Goal: Transaction & Acquisition: Purchase product/service

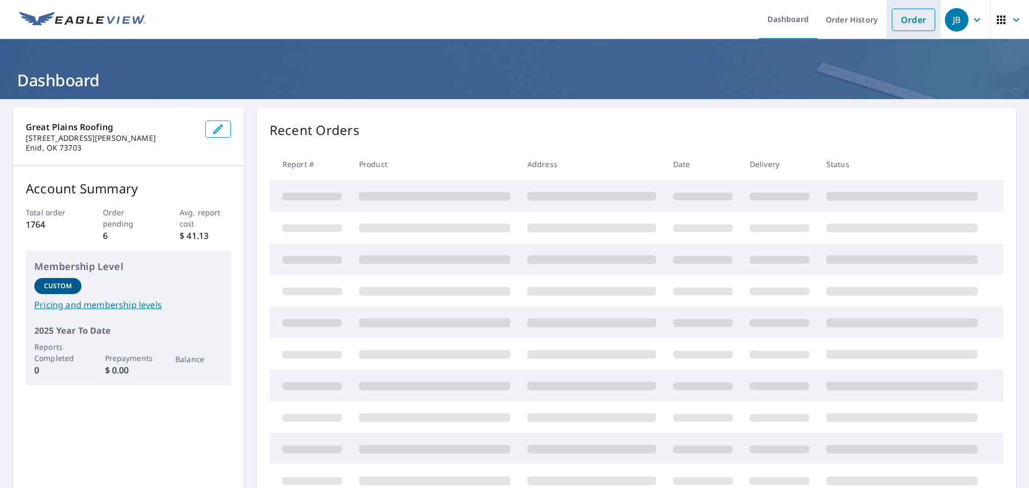
click at [896, 16] on link "Order" at bounding box center [912, 20] width 43 height 22
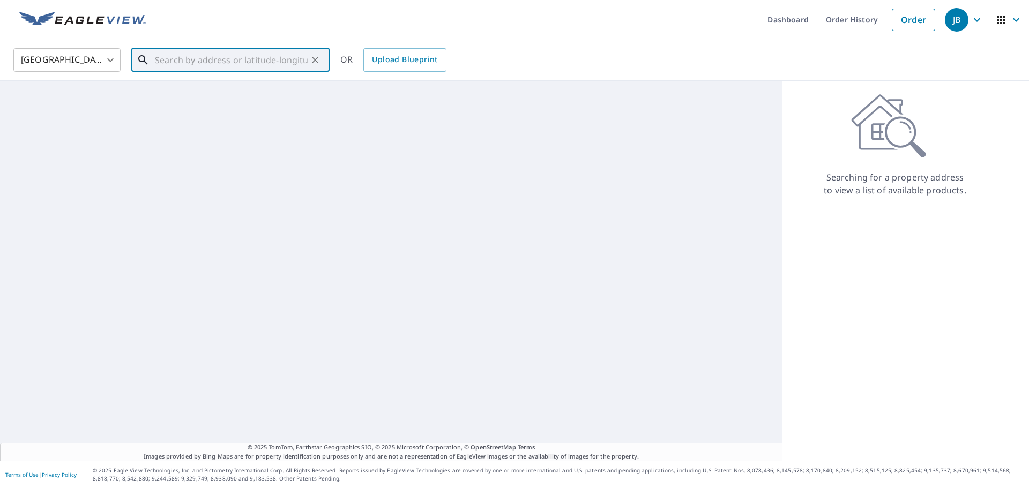
click at [171, 63] on input "text" at bounding box center [231, 60] width 153 height 30
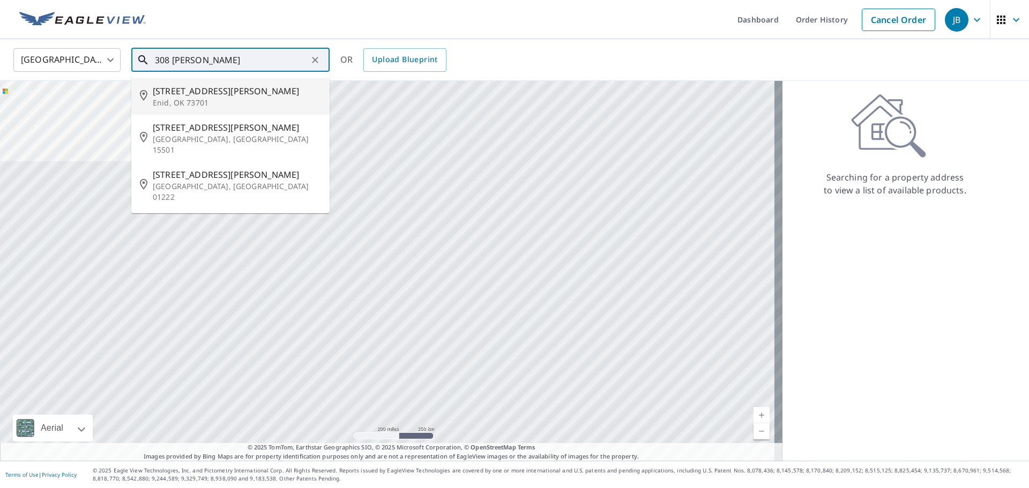
drag, startPoint x: 178, startPoint y: 80, endPoint x: 178, endPoint y: 95, distance: 14.5
click at [178, 89] on li "[STREET_ADDRESS][PERSON_NAME]" at bounding box center [230, 96] width 198 height 36
type input "[STREET_ADDRESS][PERSON_NAME]"
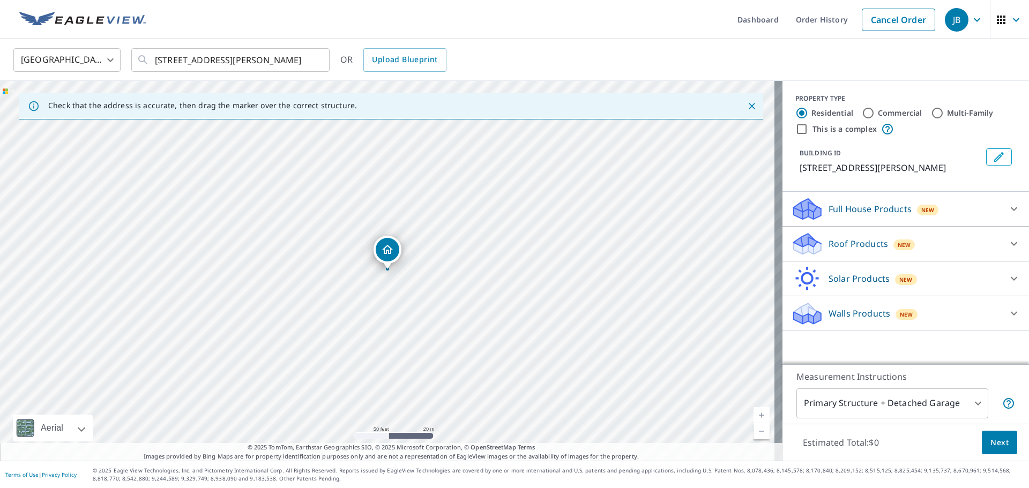
click at [819, 241] on div "Roof Products New" at bounding box center [896, 243] width 210 height 25
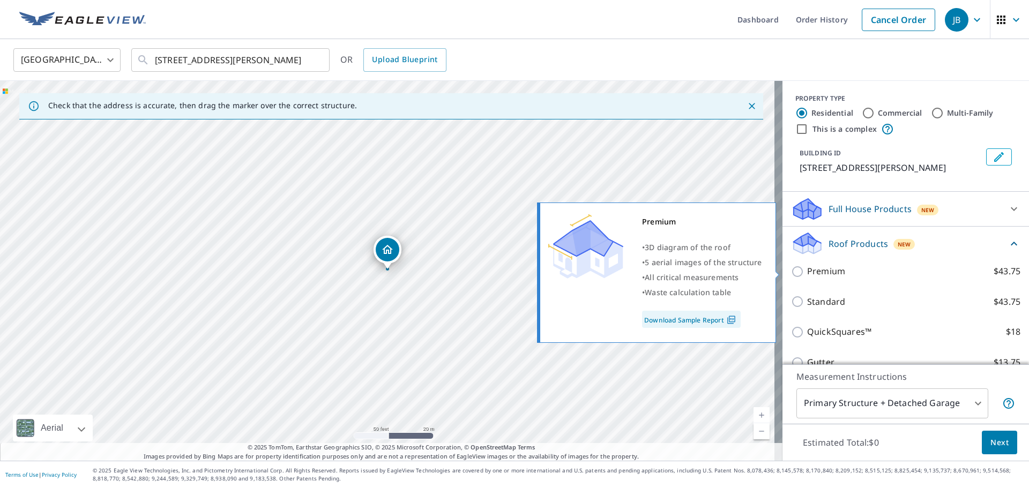
click at [807, 274] on p "Premium" at bounding box center [826, 271] width 38 height 13
click at [803, 274] on input "Premium $43.75" at bounding box center [799, 271] width 16 height 13
checkbox input "true"
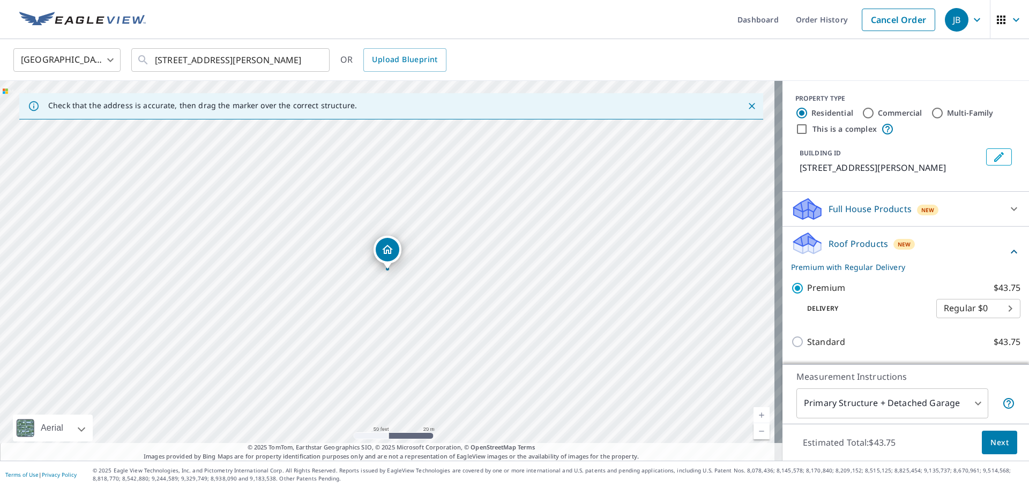
click at [996, 444] on span "Next" at bounding box center [999, 442] width 18 height 13
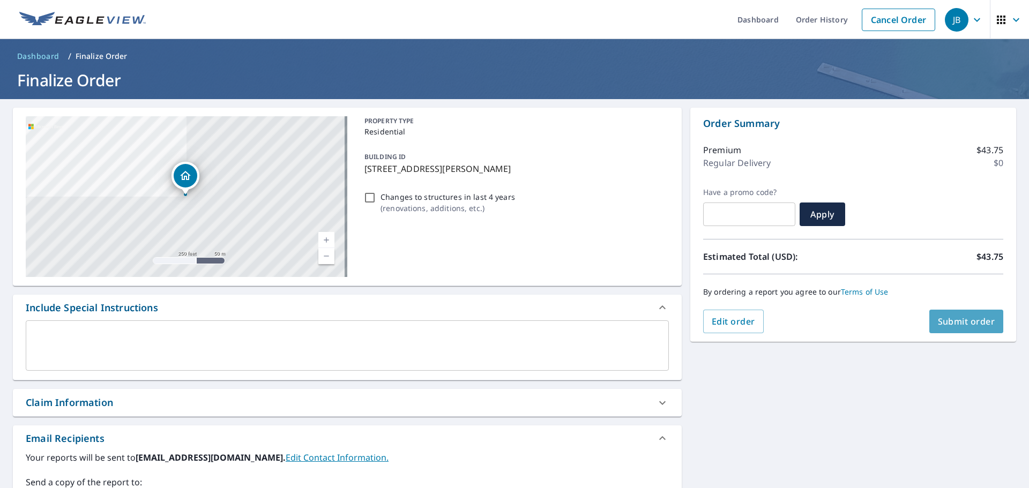
click at [953, 326] on span "Submit order" at bounding box center [965, 322] width 57 height 12
